Goal: Book appointment/travel/reservation

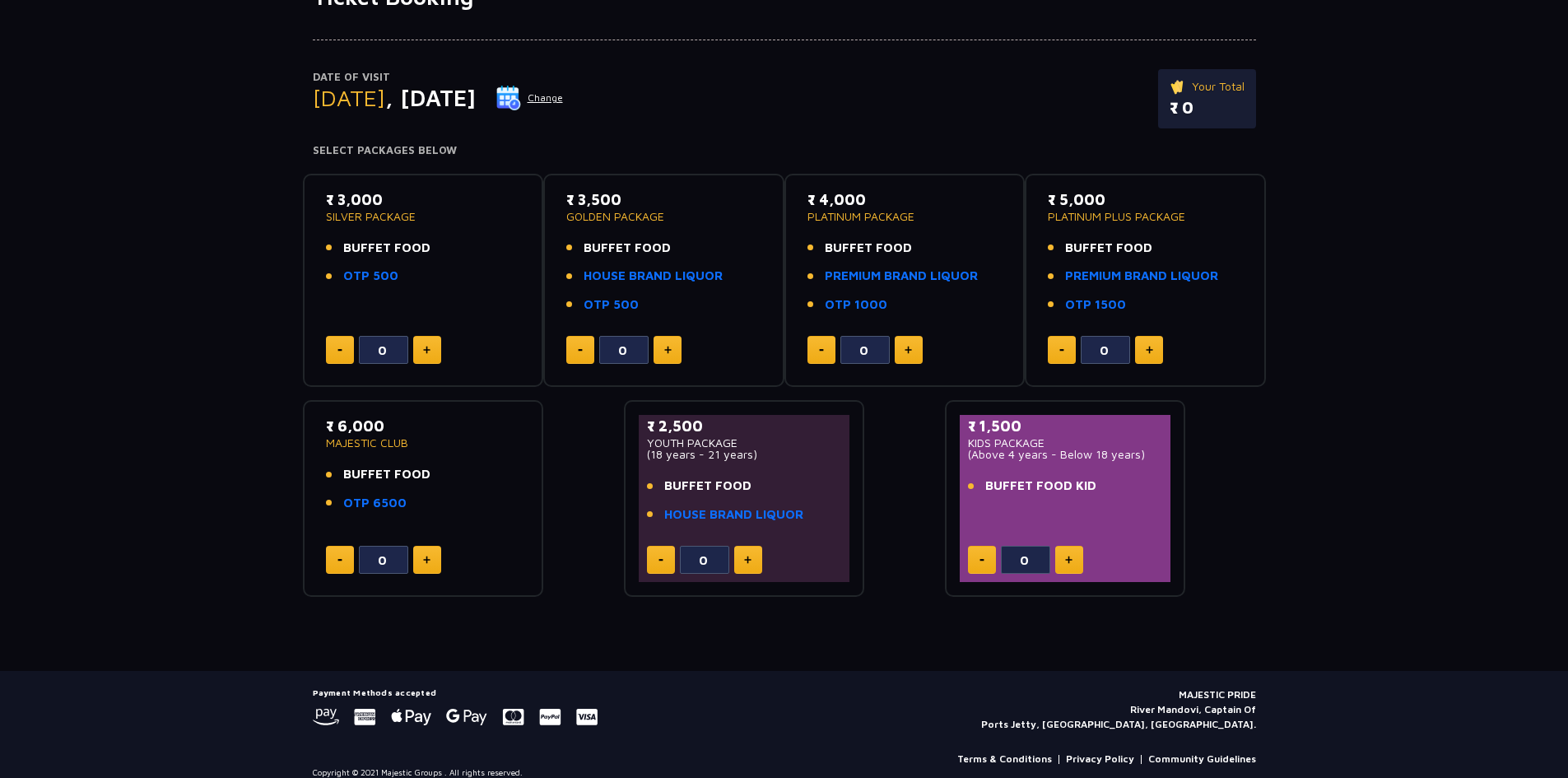
scroll to position [158, 0]
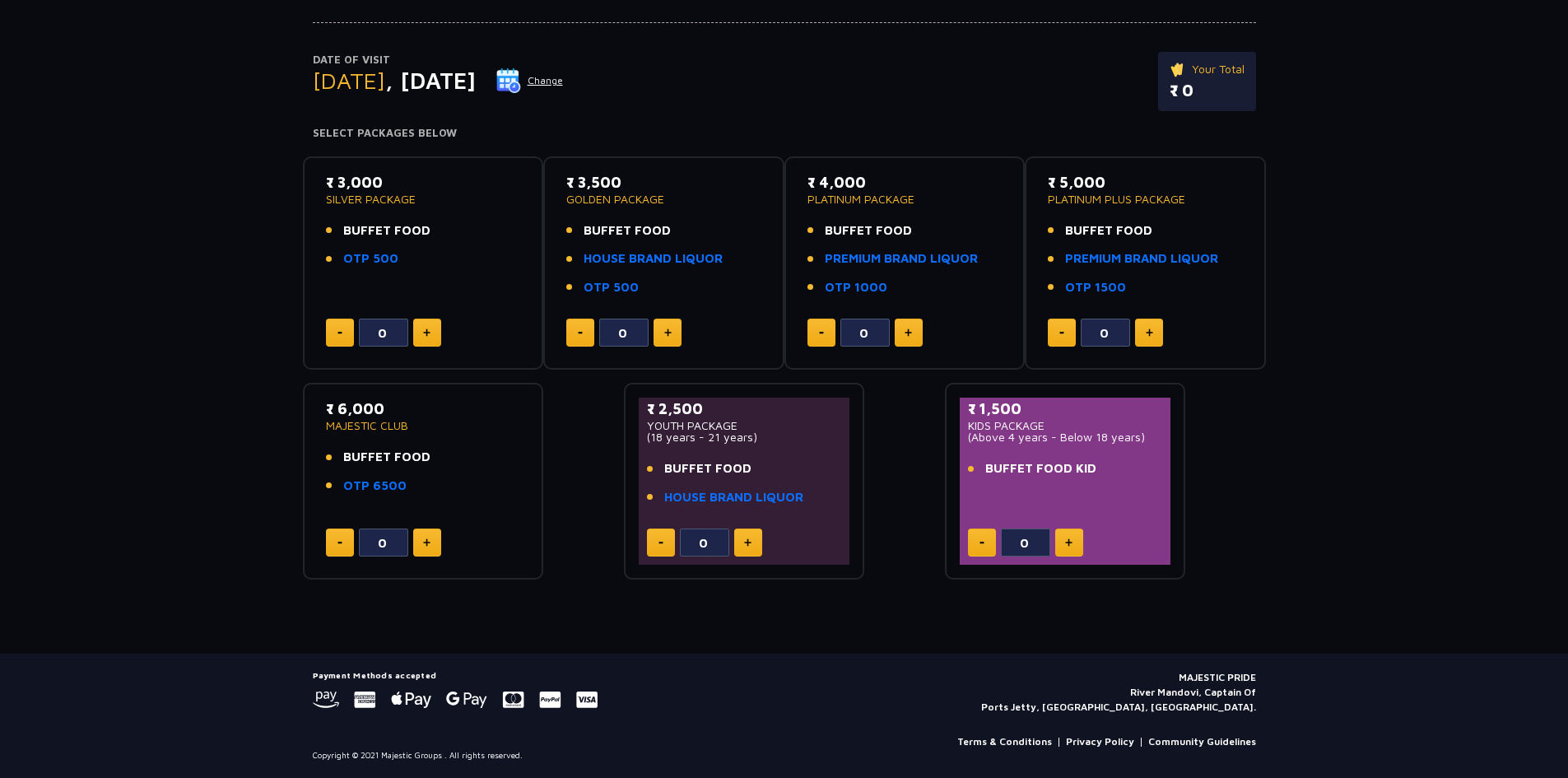
click at [423, 339] on button at bounding box center [428, 333] width 28 height 28
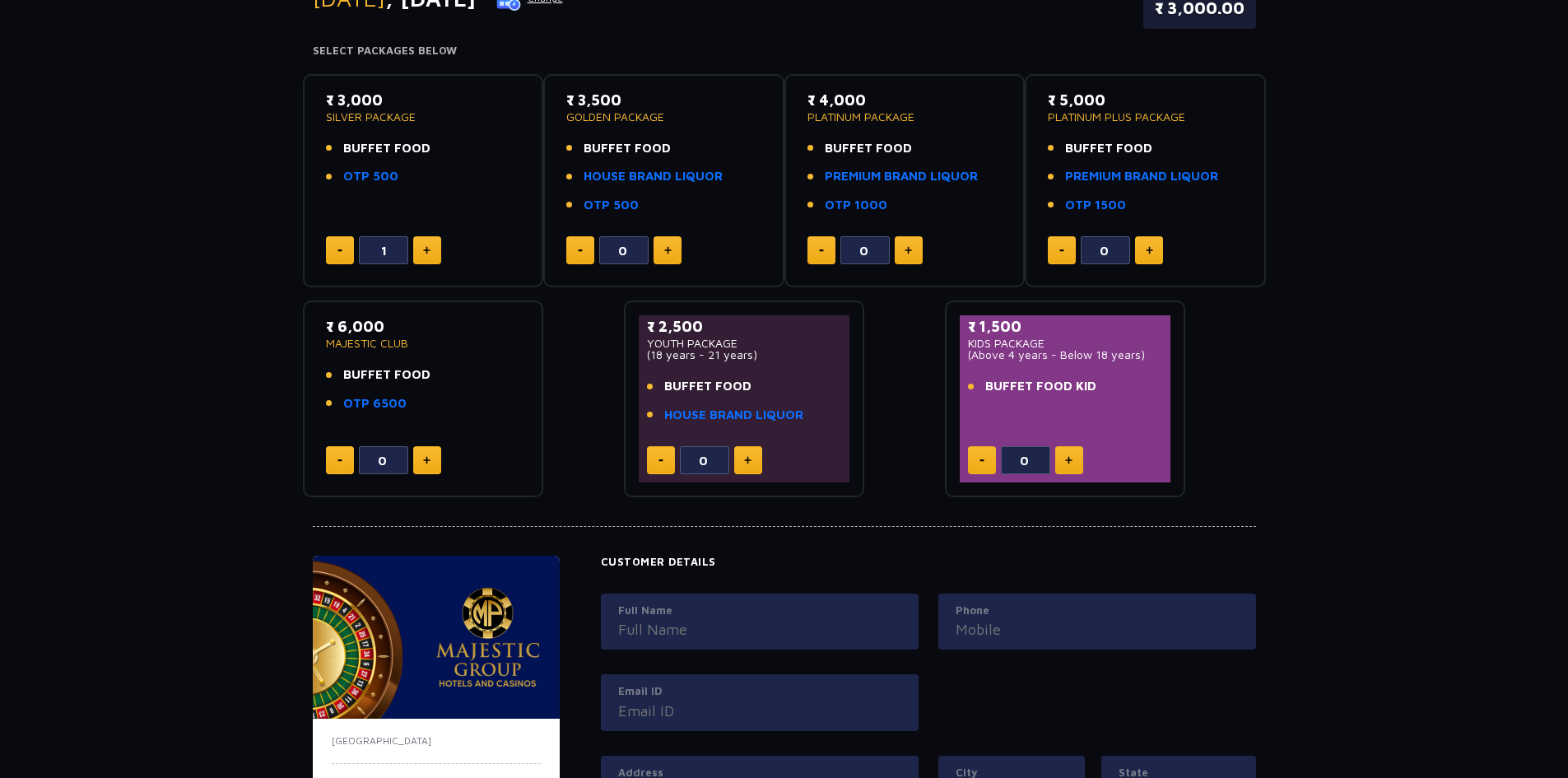
scroll to position [0, 0]
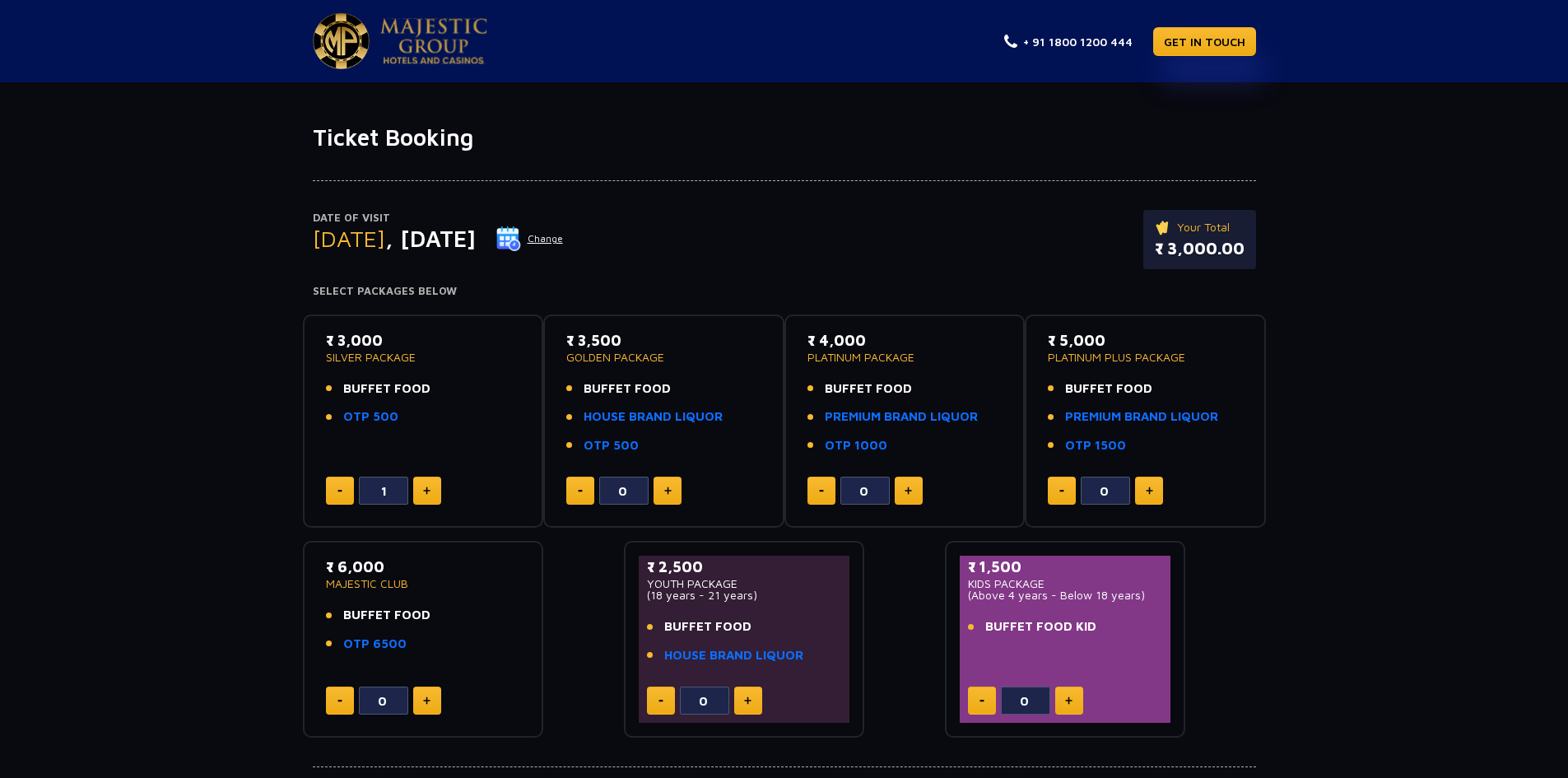
click at [333, 499] on button at bounding box center [340, 491] width 28 height 28
type input "0"
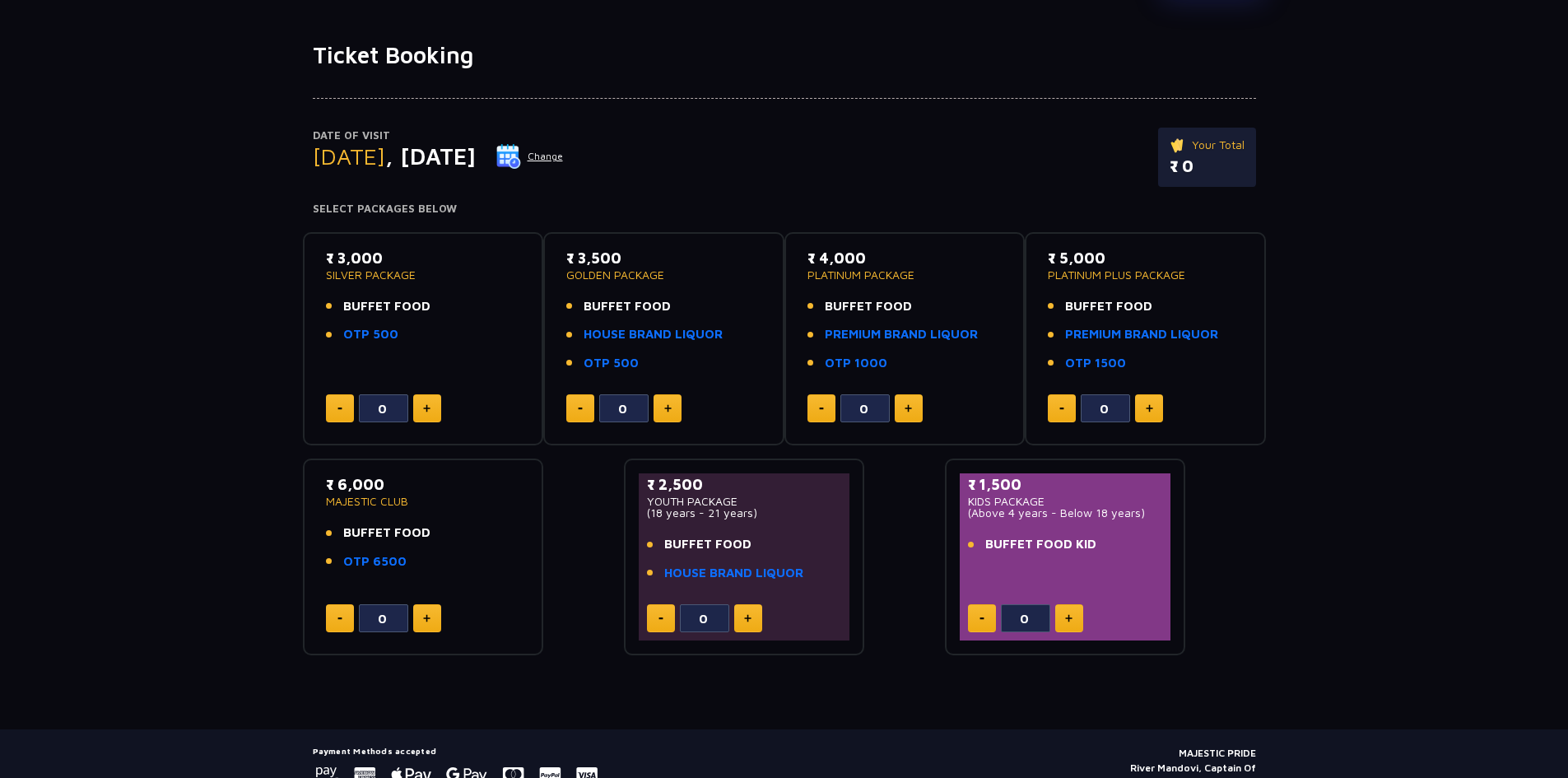
scroll to position [158, 0]
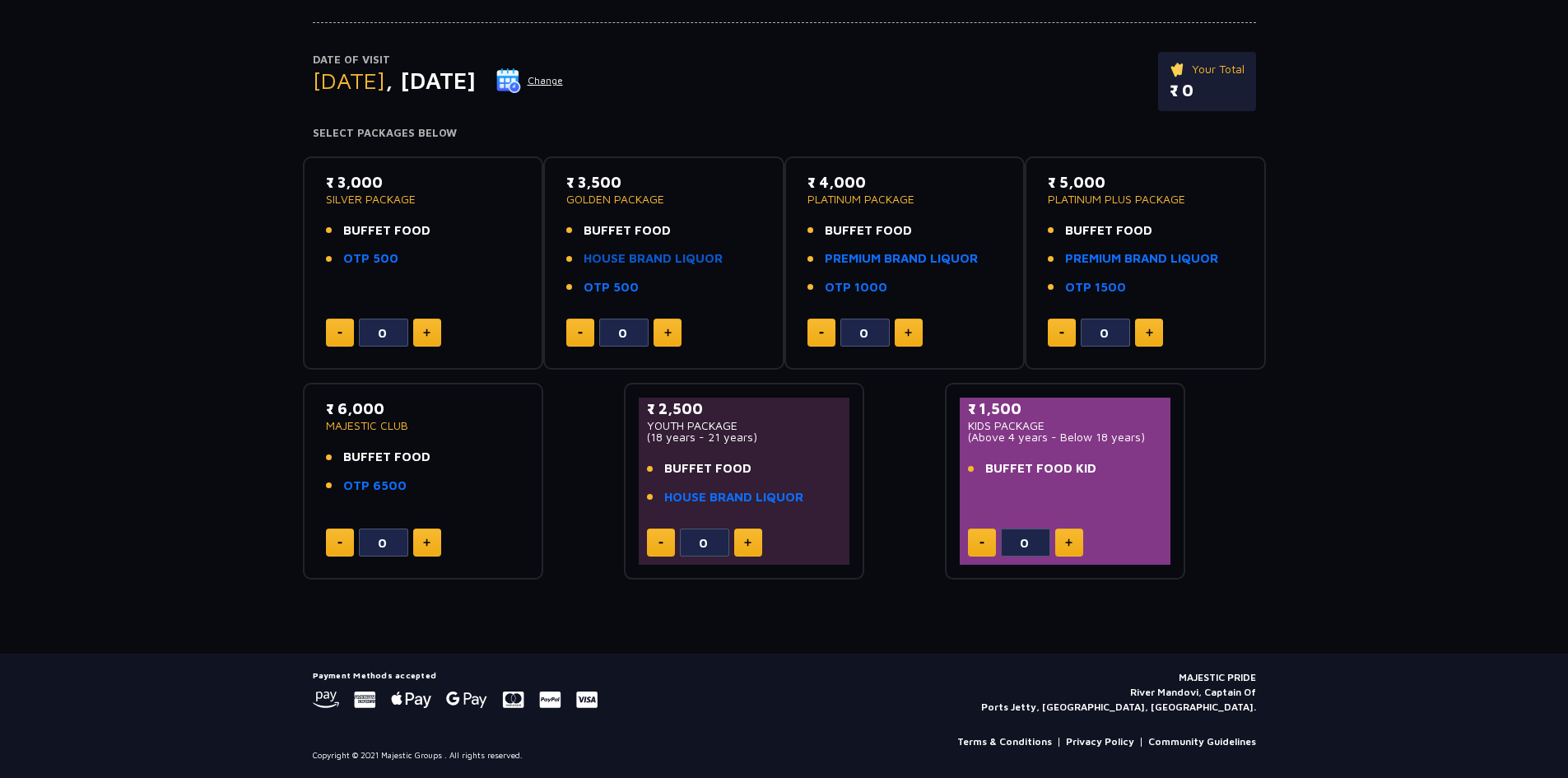
click at [701, 261] on link "HOUSE BRAND LIQUOR" at bounding box center [653, 258] width 139 height 19
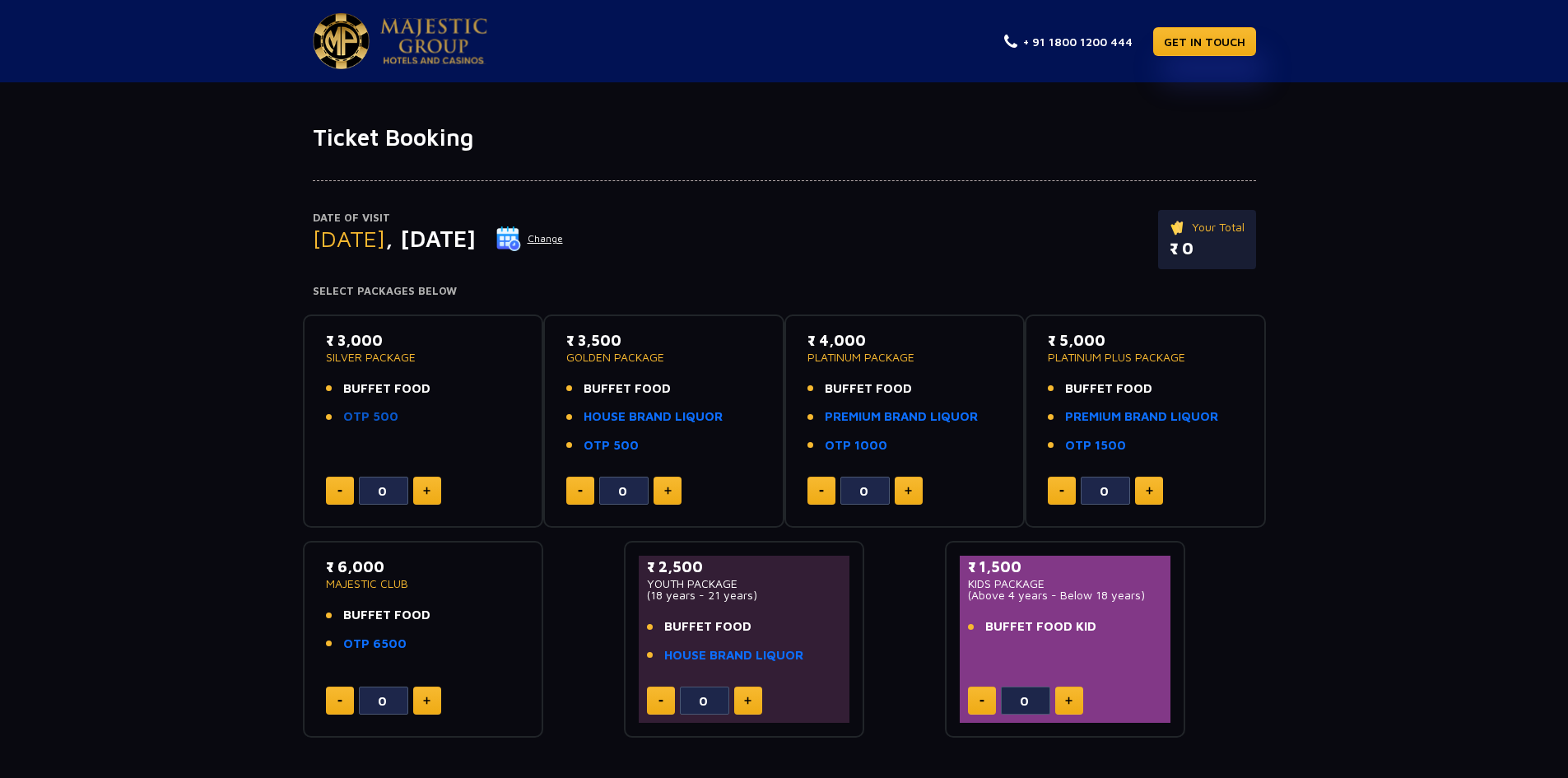
click at [378, 417] on link "OTP 500" at bounding box center [371, 416] width 55 height 19
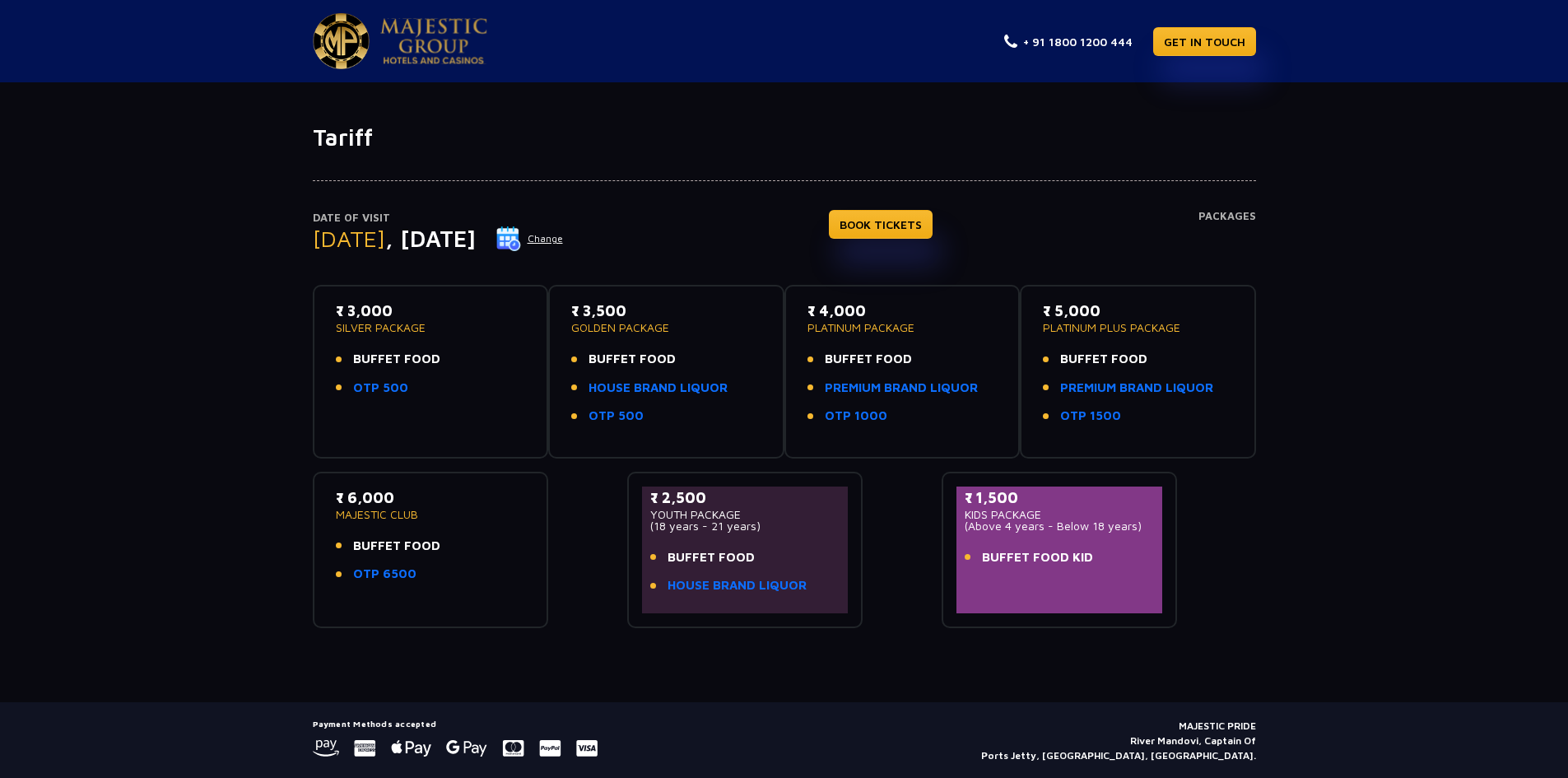
click at [564, 240] on button "Change" at bounding box center [530, 239] width 68 height 27
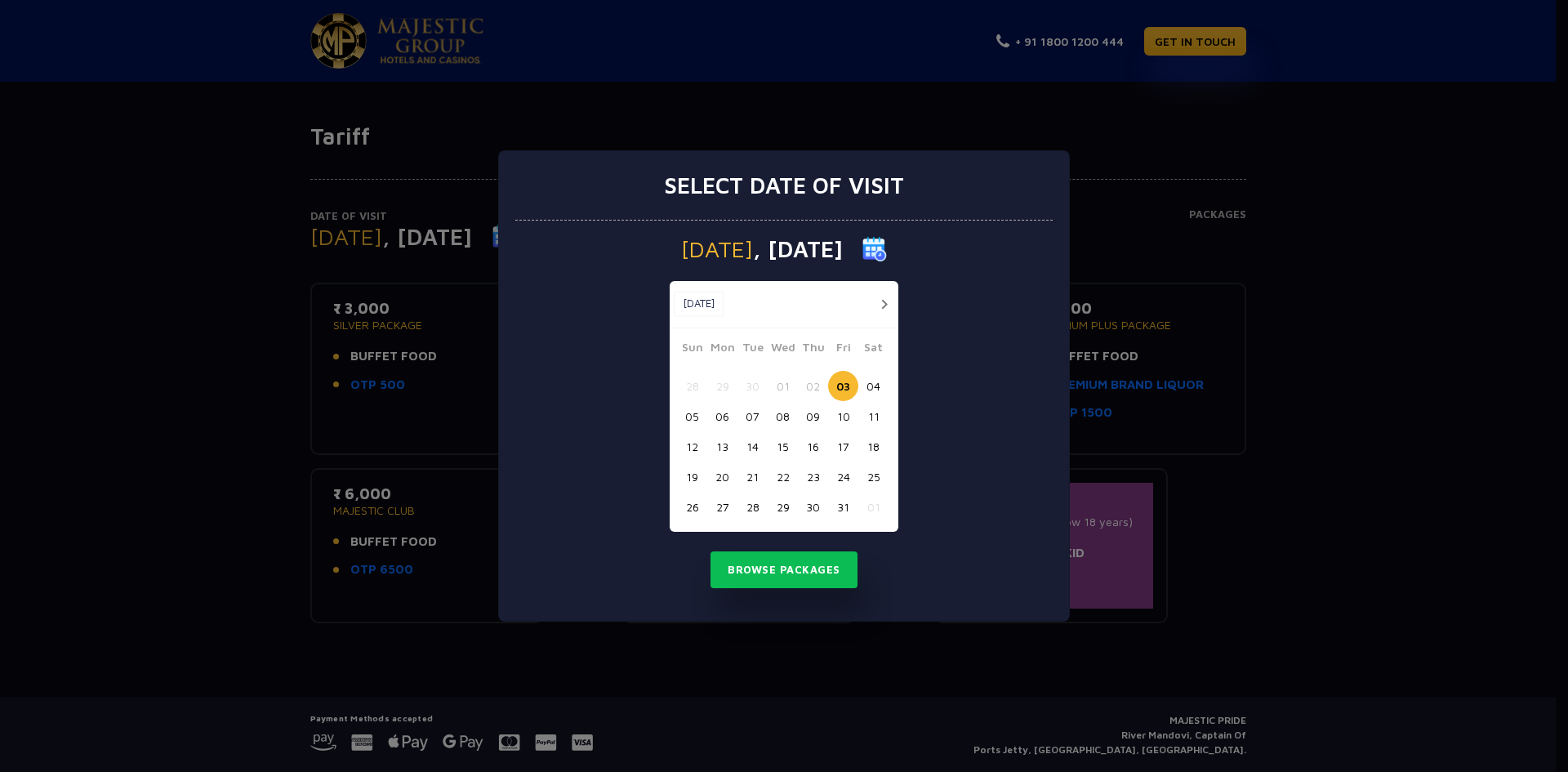
click at [872, 384] on button "04" at bounding box center [873, 386] width 30 height 30
click at [778, 581] on button "Browse Packages" at bounding box center [784, 570] width 147 height 38
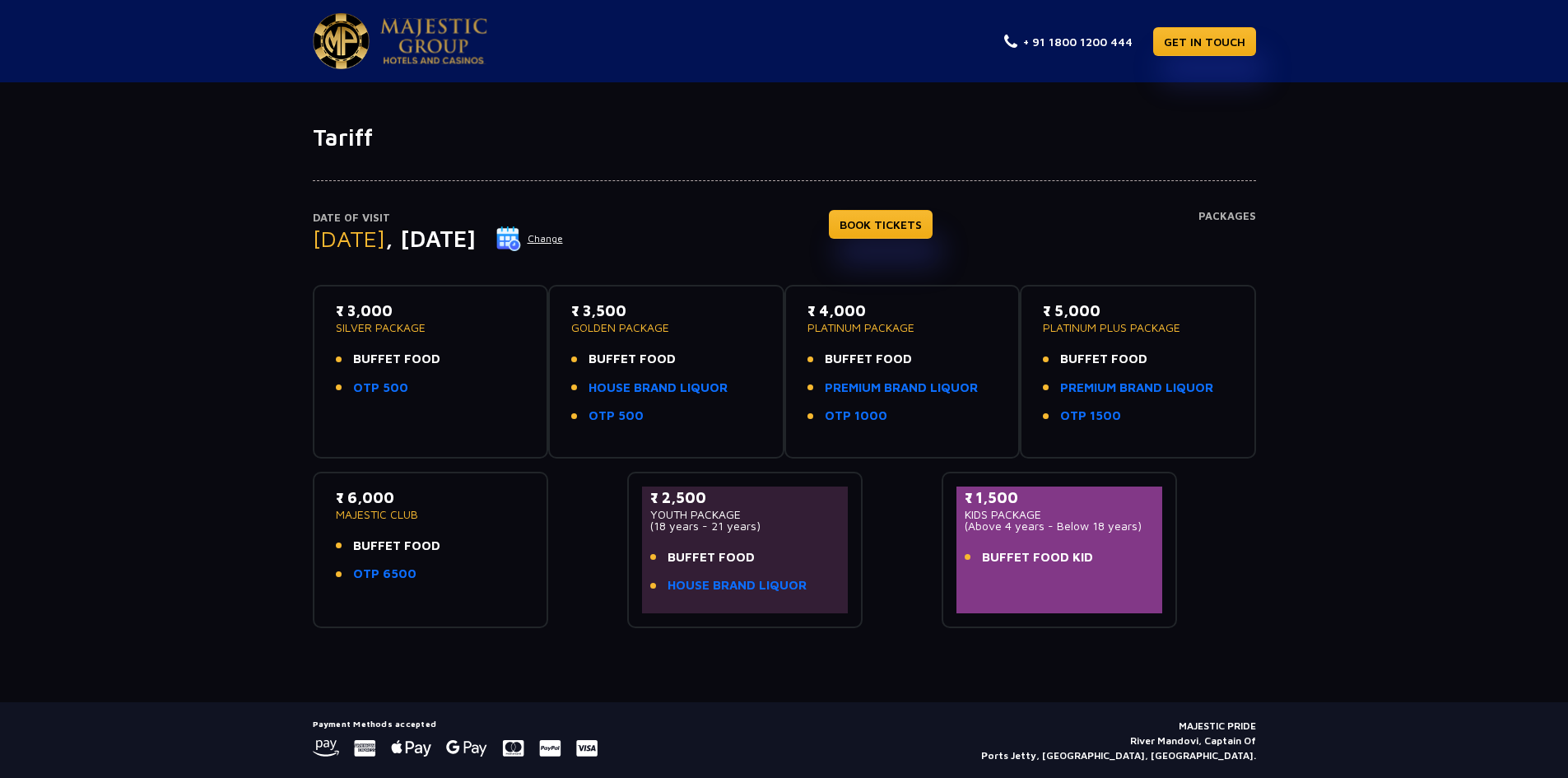
click at [564, 234] on button "Change" at bounding box center [530, 239] width 68 height 27
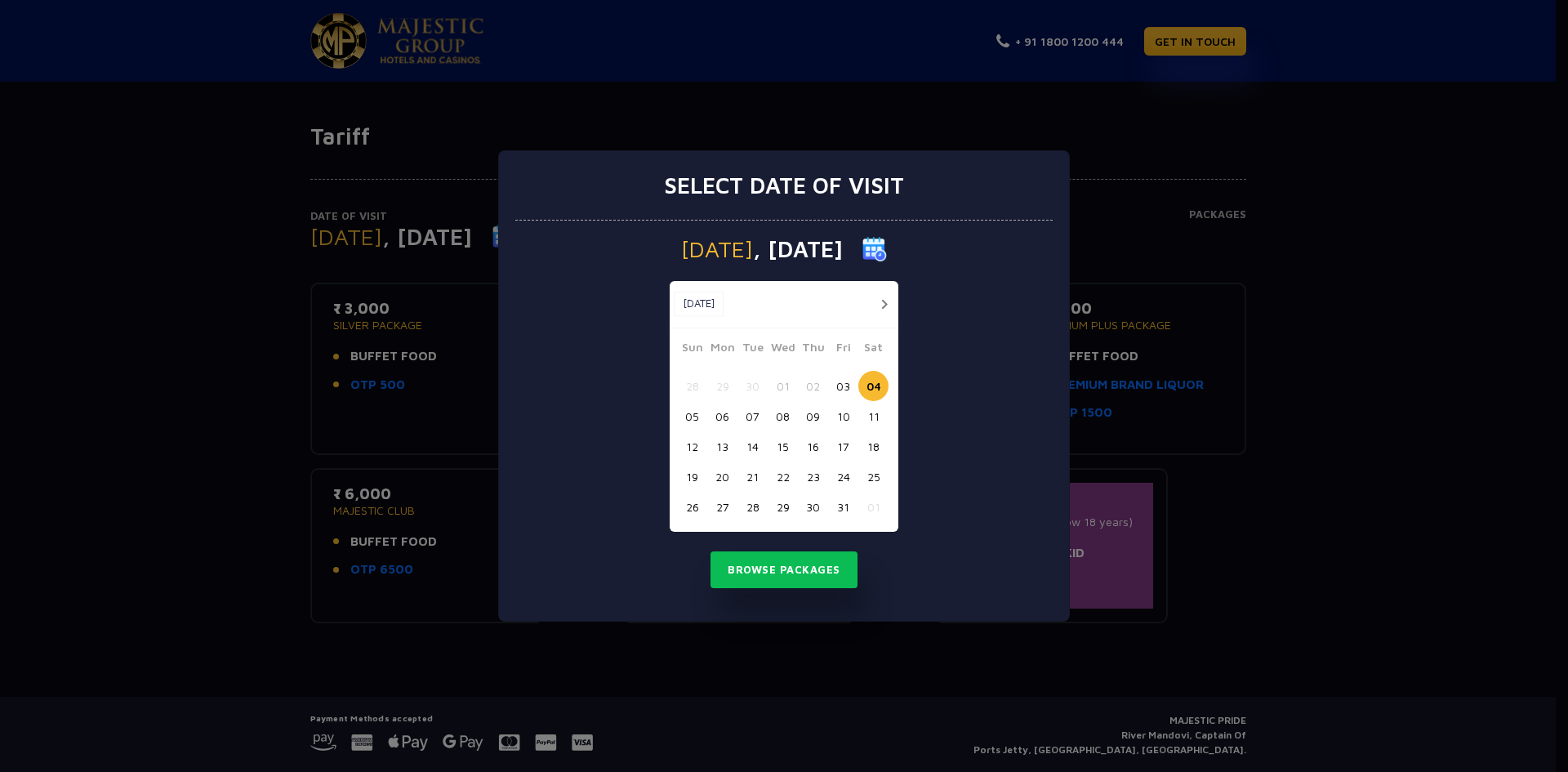
click at [726, 421] on button "06" at bounding box center [722, 416] width 30 height 30
click at [799, 566] on button "Browse Packages" at bounding box center [784, 570] width 147 height 38
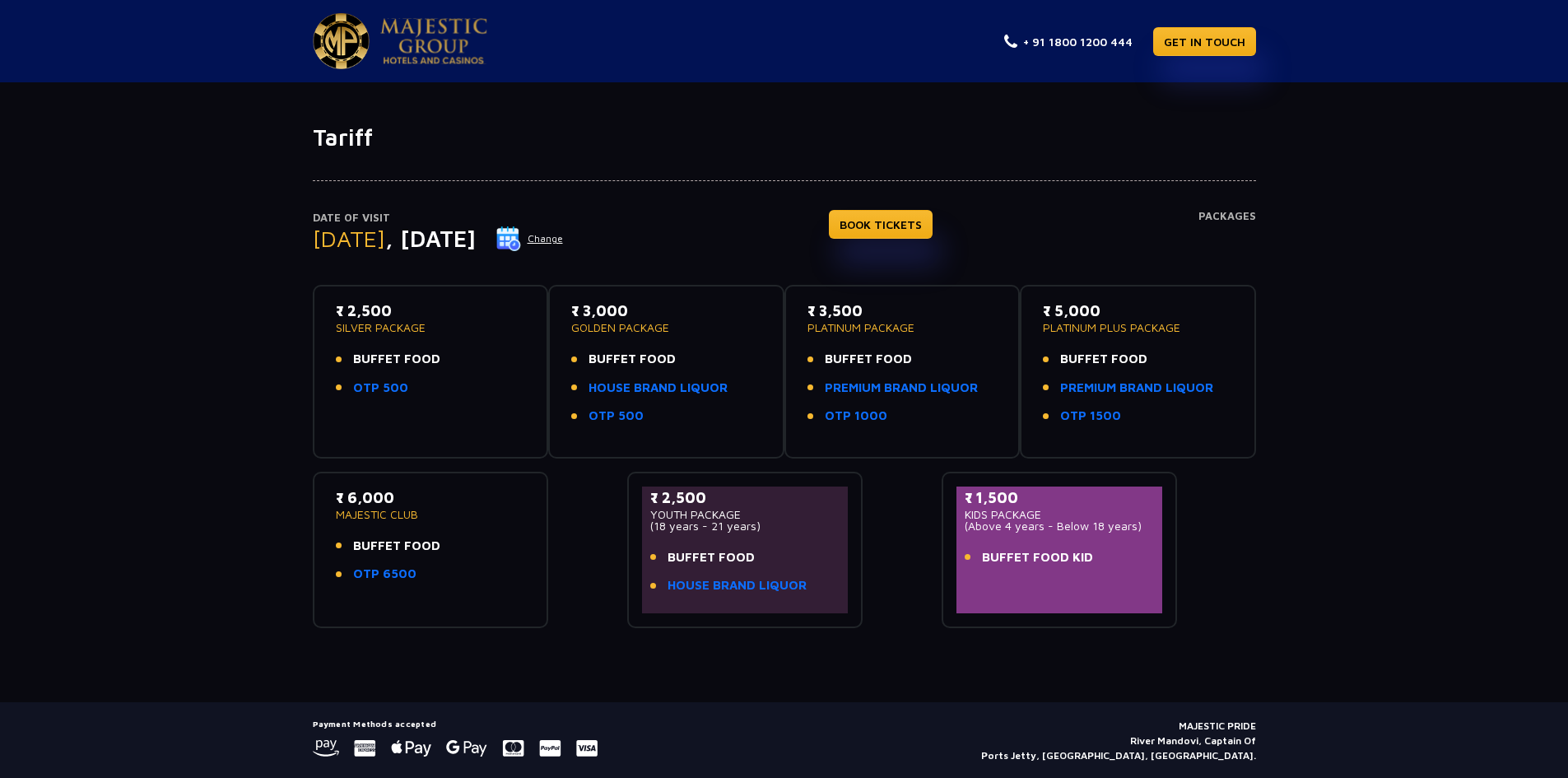
click at [564, 242] on button "Change" at bounding box center [530, 239] width 68 height 27
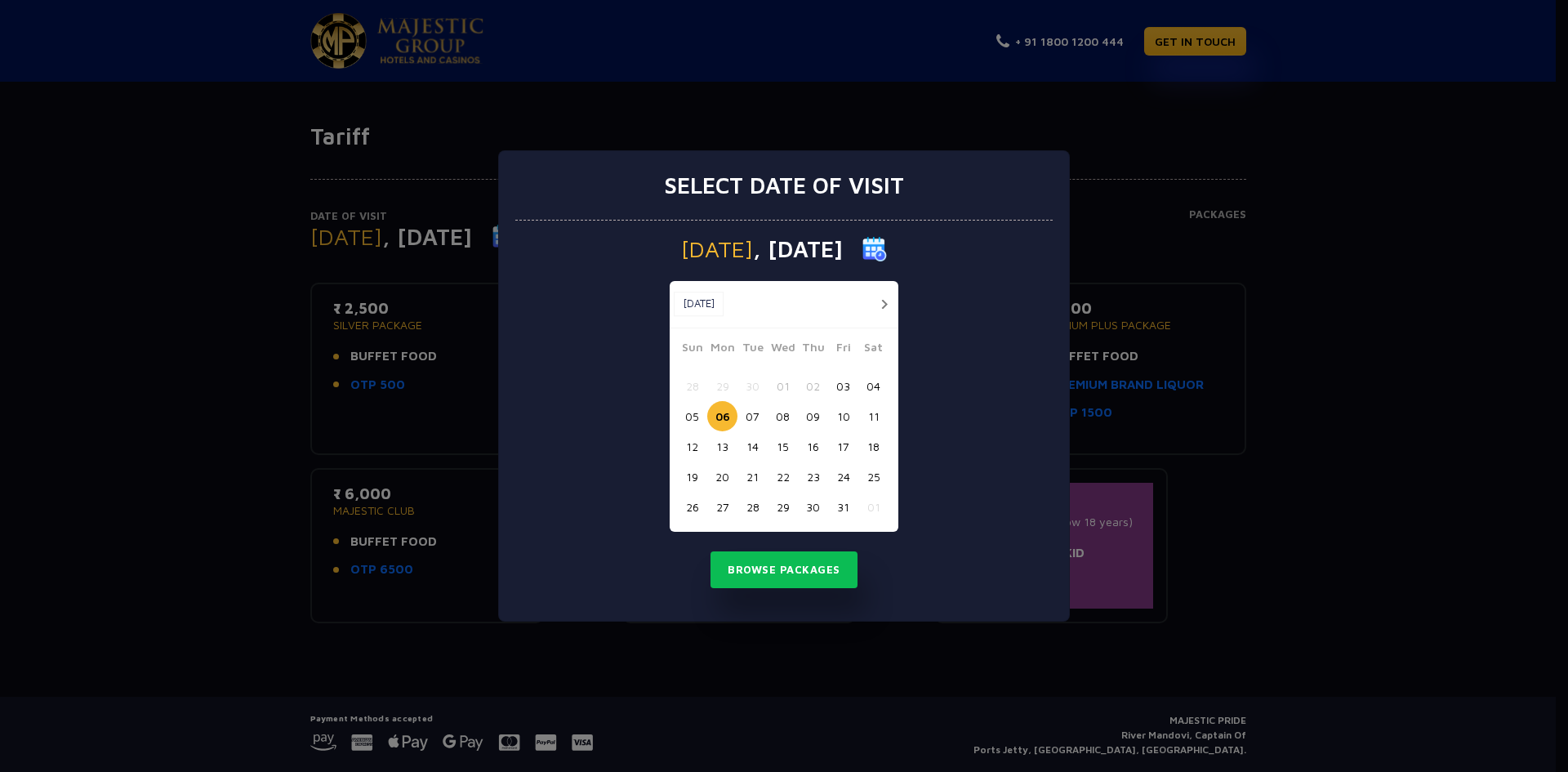
click at [843, 384] on button "03" at bounding box center [843, 386] width 30 height 30
click at [785, 576] on button "Browse Packages" at bounding box center [784, 570] width 147 height 38
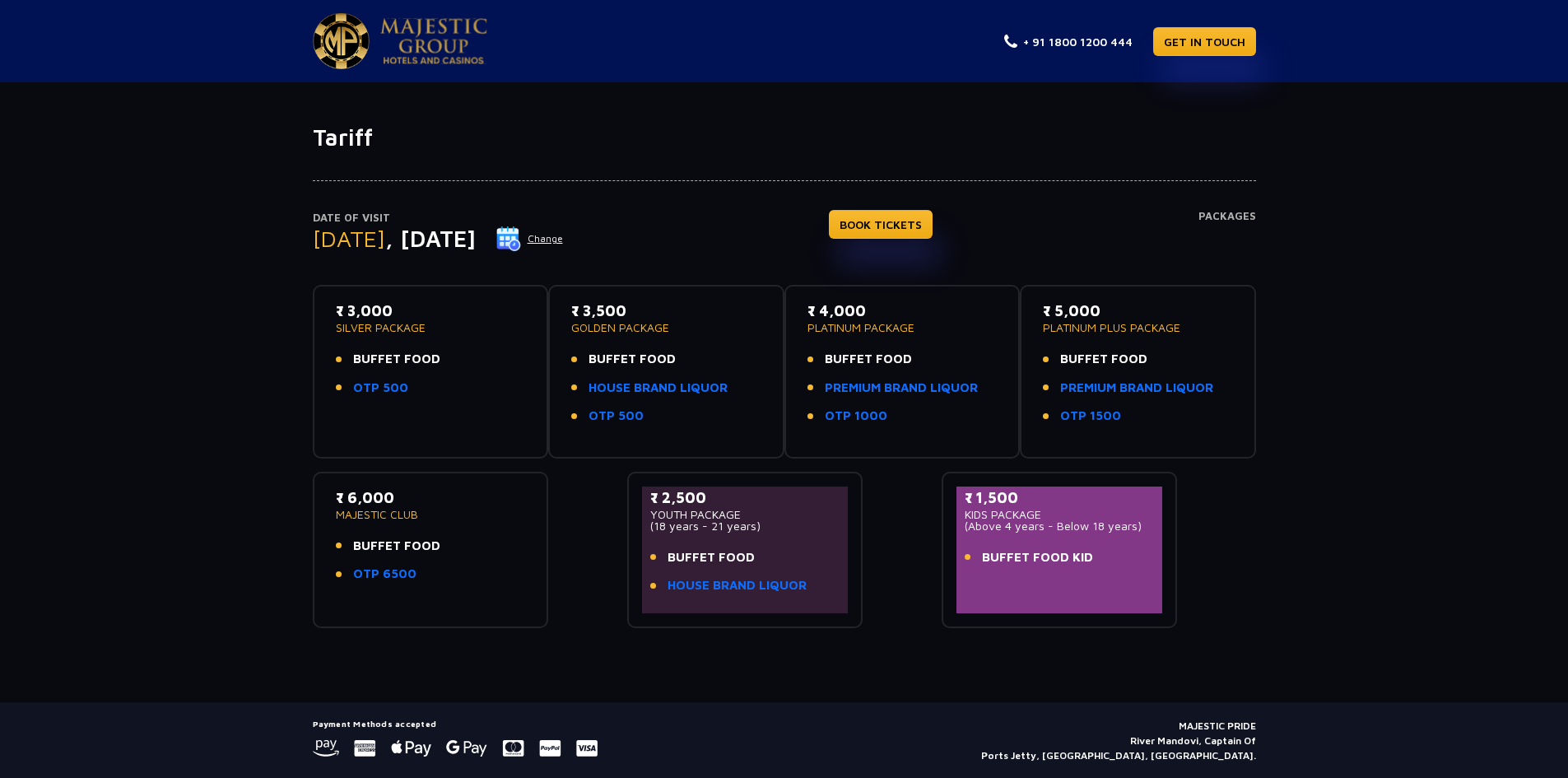
drag, startPoint x: 581, startPoint y: 310, endPoint x: 627, endPoint y: 302, distance: 46.7
click at [627, 302] on p "₹ 3,500" at bounding box center [666, 310] width 190 height 22
